Goal: Task Accomplishment & Management: Complete application form

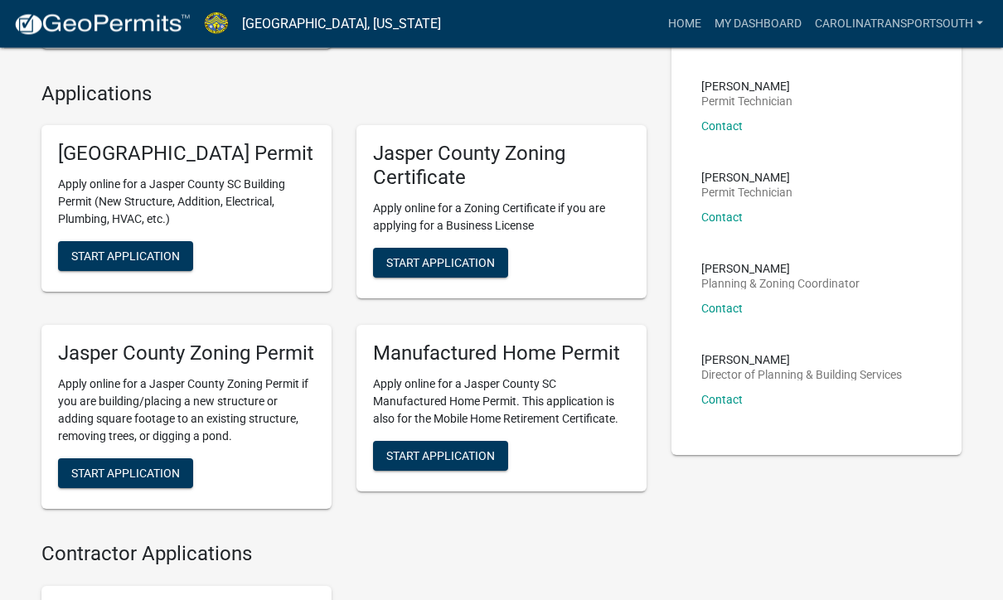
scroll to position [384, 0]
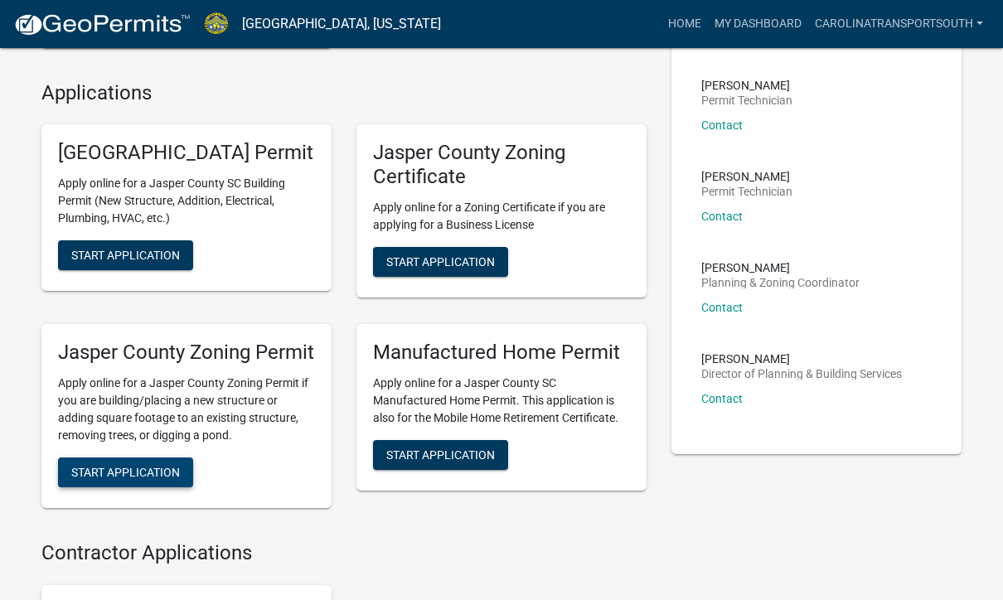
click at [101, 478] on span "Start Application" at bounding box center [125, 471] width 109 height 13
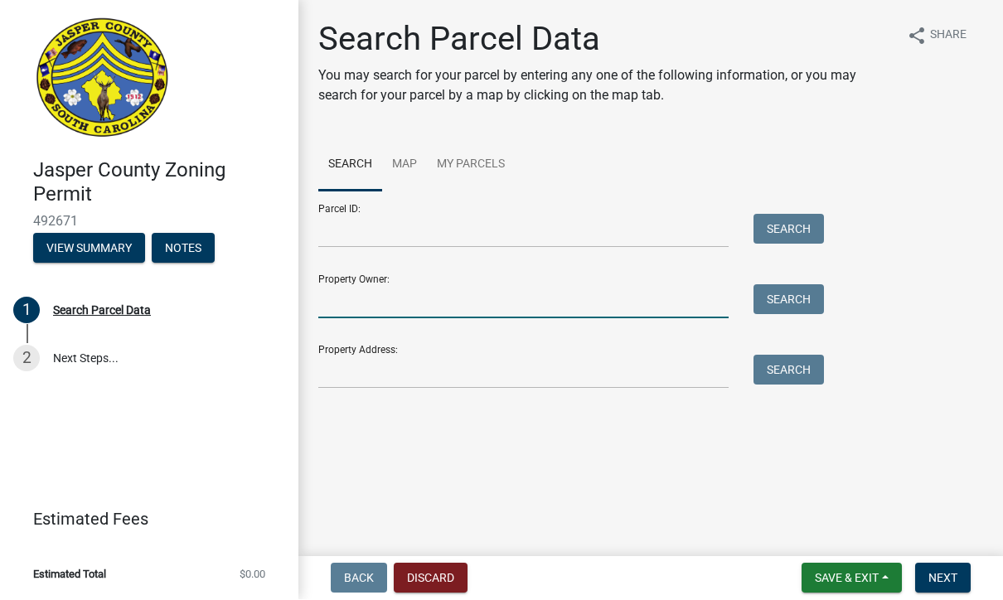
click at [362, 285] on input "Property Owner:" at bounding box center [523, 302] width 410 height 34
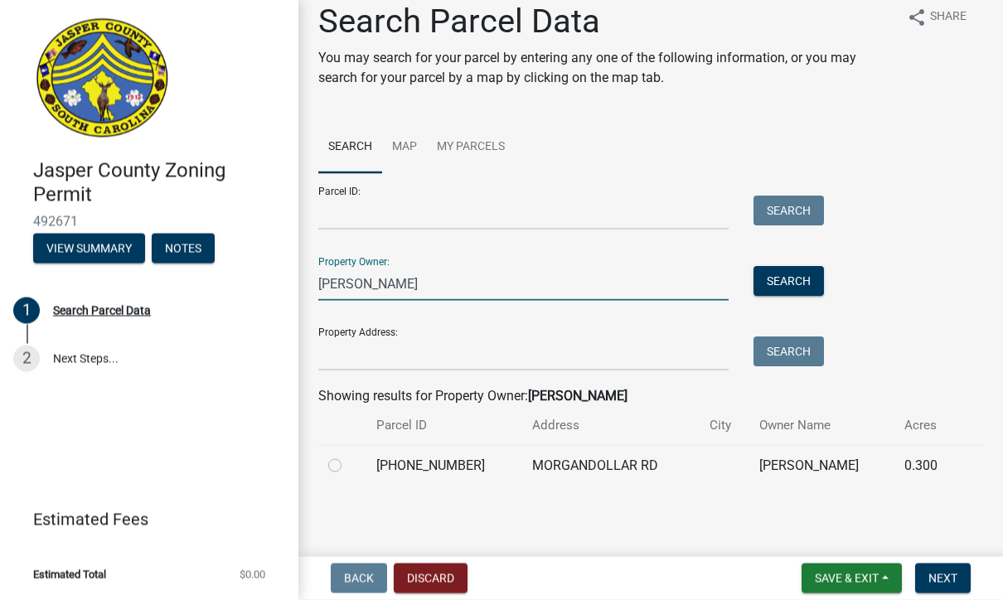
scroll to position [17, 0]
type input "[PERSON_NAME]"
click at [345, 459] on div at bounding box center [342, 467] width 28 height 20
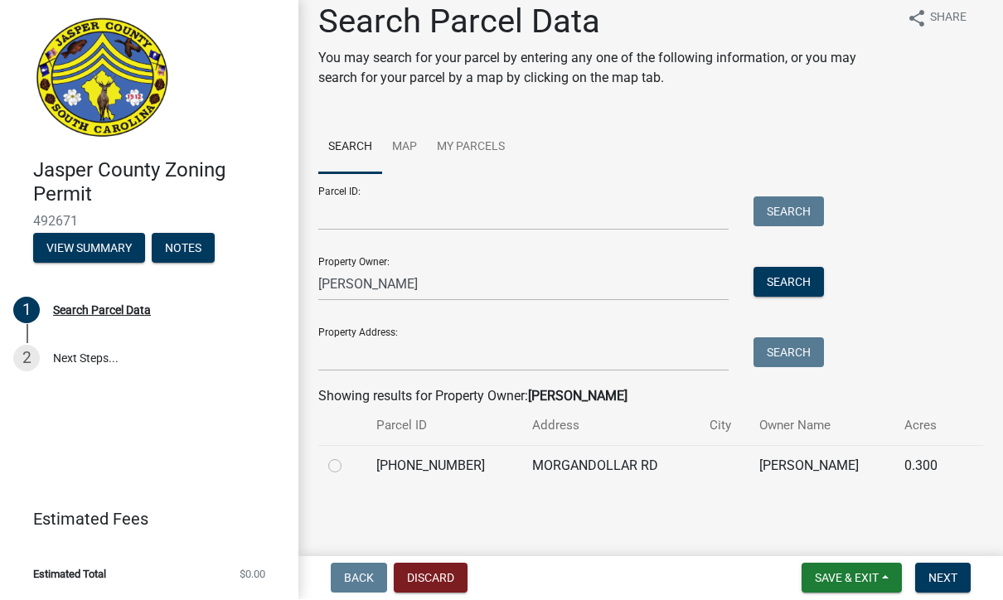
click at [348, 457] on label at bounding box center [348, 457] width 0 height 0
click at [348, 459] on input "radio" at bounding box center [353, 462] width 11 height 11
radio input "true"
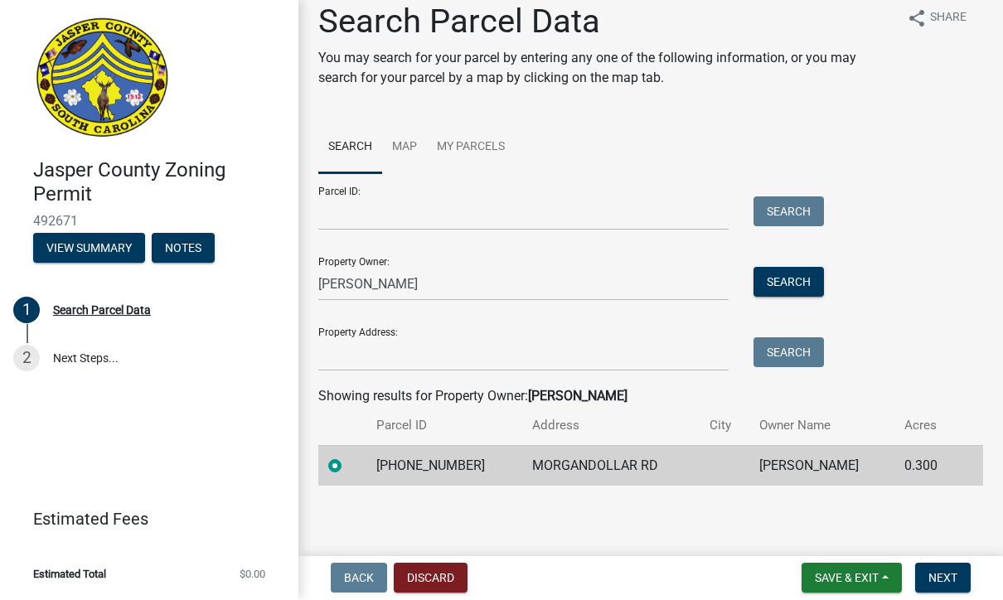
click at [937, 548] on main "Search Parcel Data You may search for your parcel by entering any one of the fo…" at bounding box center [650, 275] width 705 height 550
click at [947, 574] on span "Next" at bounding box center [942, 578] width 29 height 13
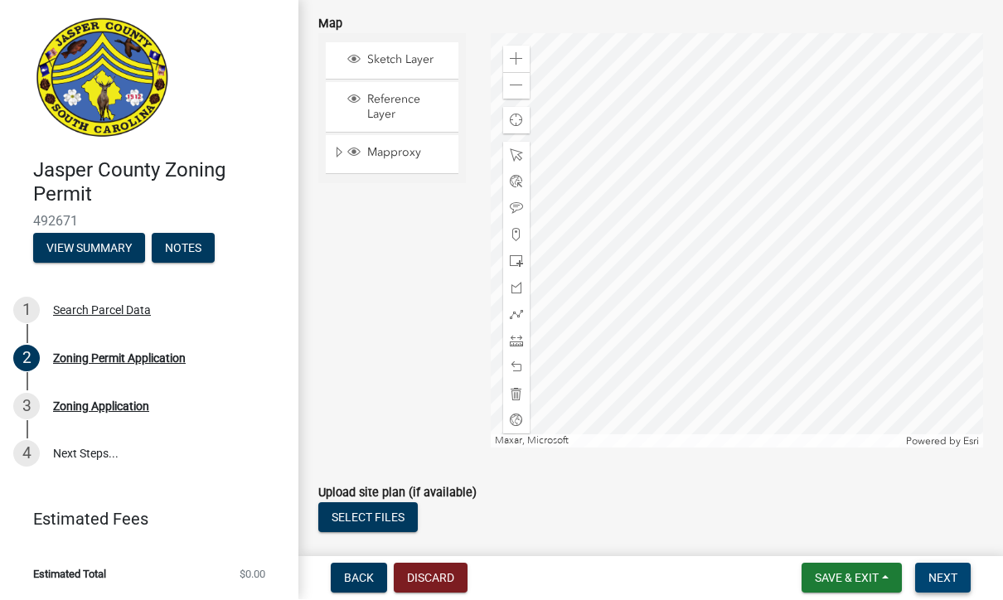
scroll to position [3281, 0]
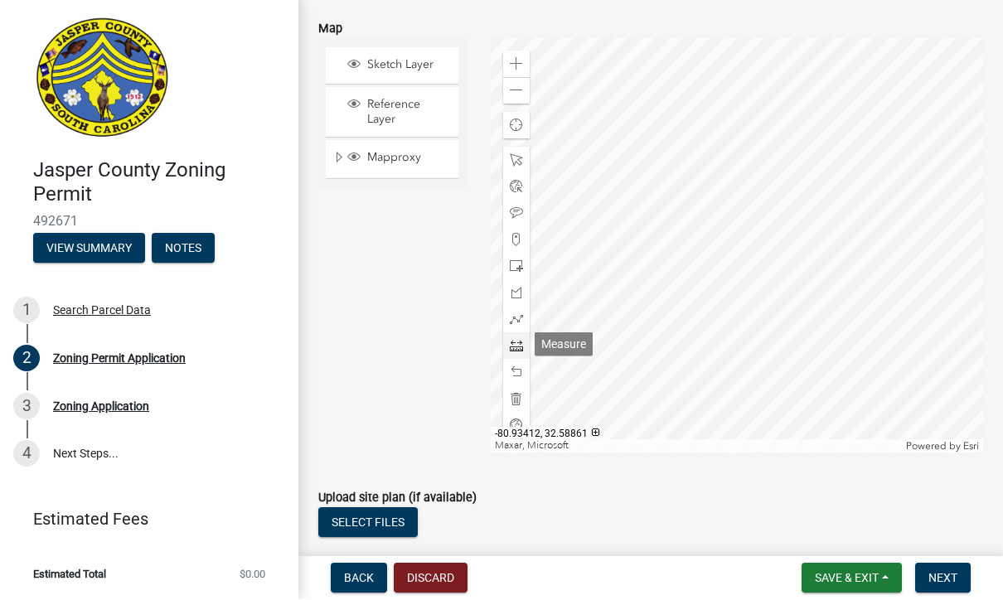
click at [515, 351] on div at bounding box center [516, 346] width 27 height 27
